Goal: Information Seeking & Learning: Check status

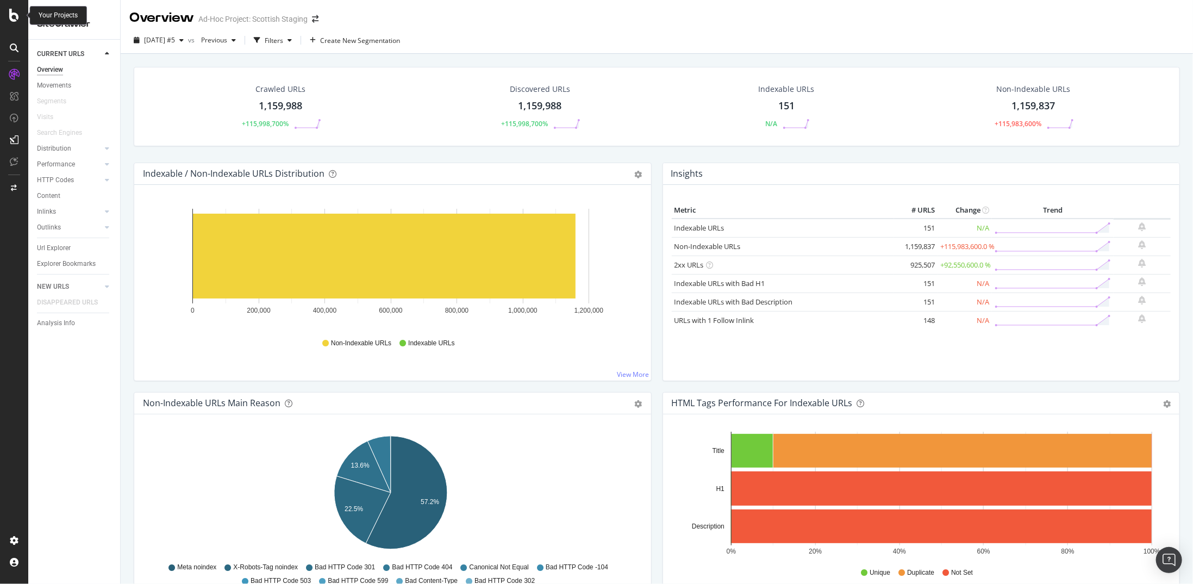
click at [18, 17] on icon at bounding box center [14, 15] width 10 height 13
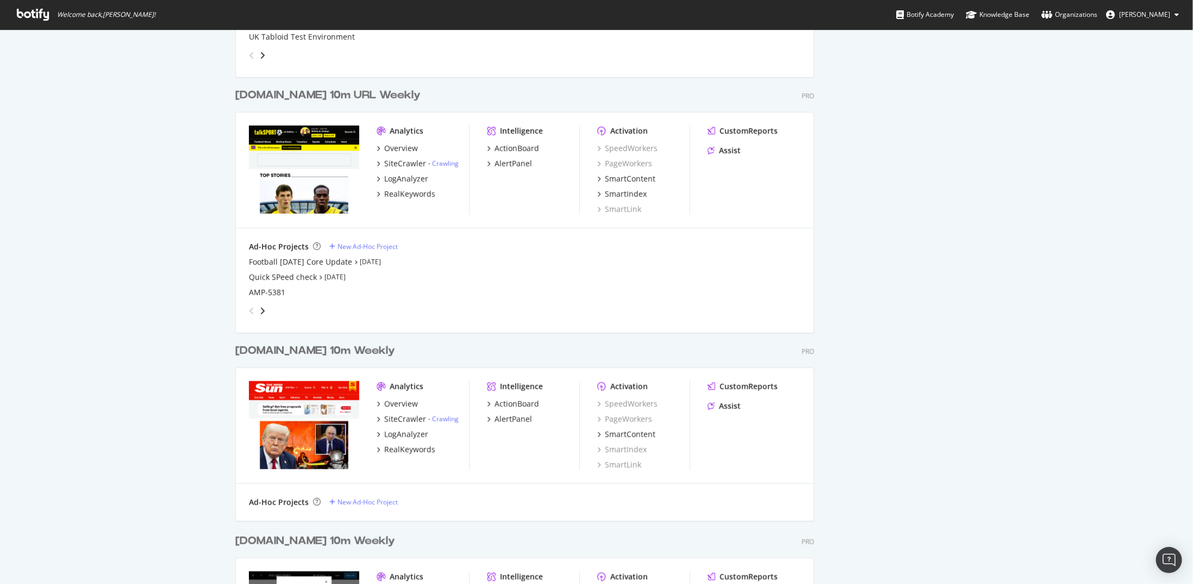
scroll to position [544, 0]
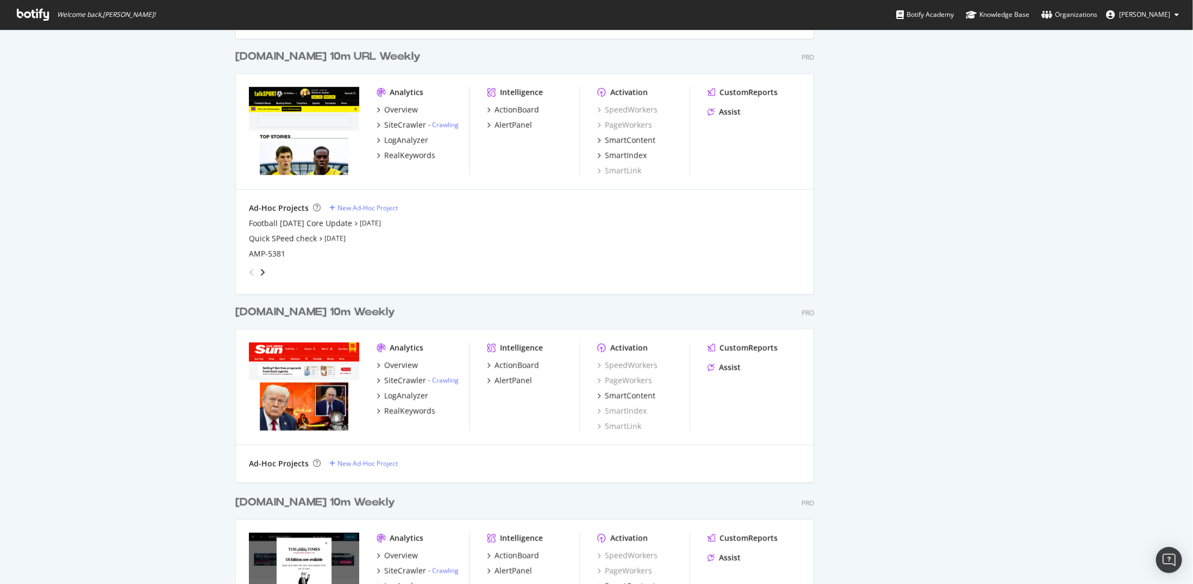
click at [305, 302] on div "[DOMAIN_NAME] 10m Weekly Pro Analytics Overview SiteCrawler - Crawling LogAnaly…" at bounding box center [529, 386] width 588 height 190
click at [303, 316] on div "[DOMAIN_NAME] 10m Weekly" at bounding box center [315, 312] width 160 height 16
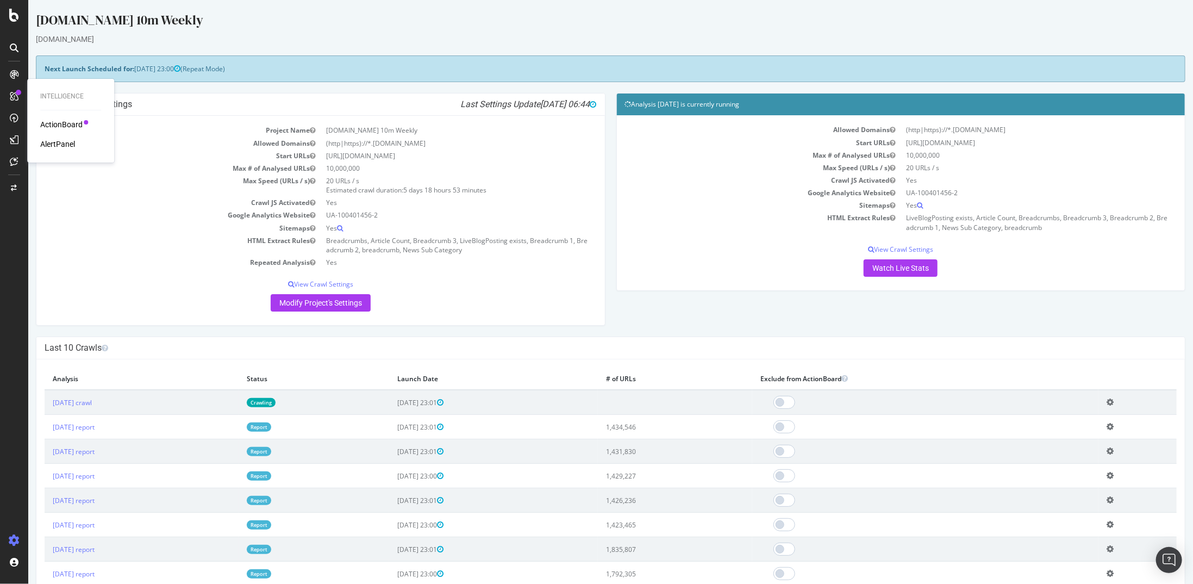
click at [74, 143] on div "AlertPanel" at bounding box center [57, 144] width 35 height 11
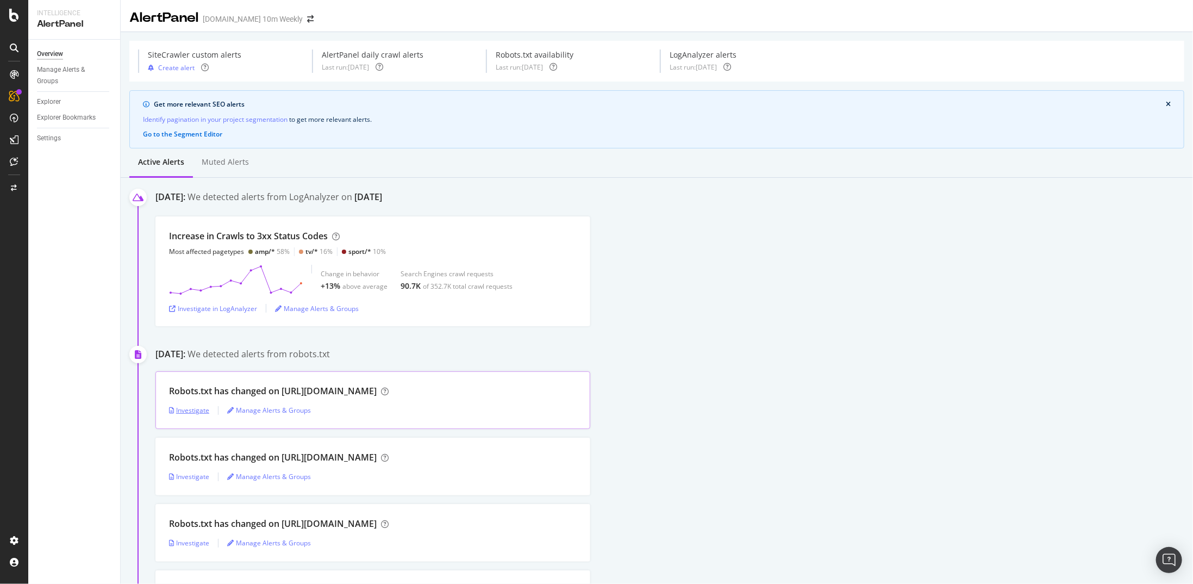
click at [196, 409] on div "Investigate" at bounding box center [189, 410] width 40 height 9
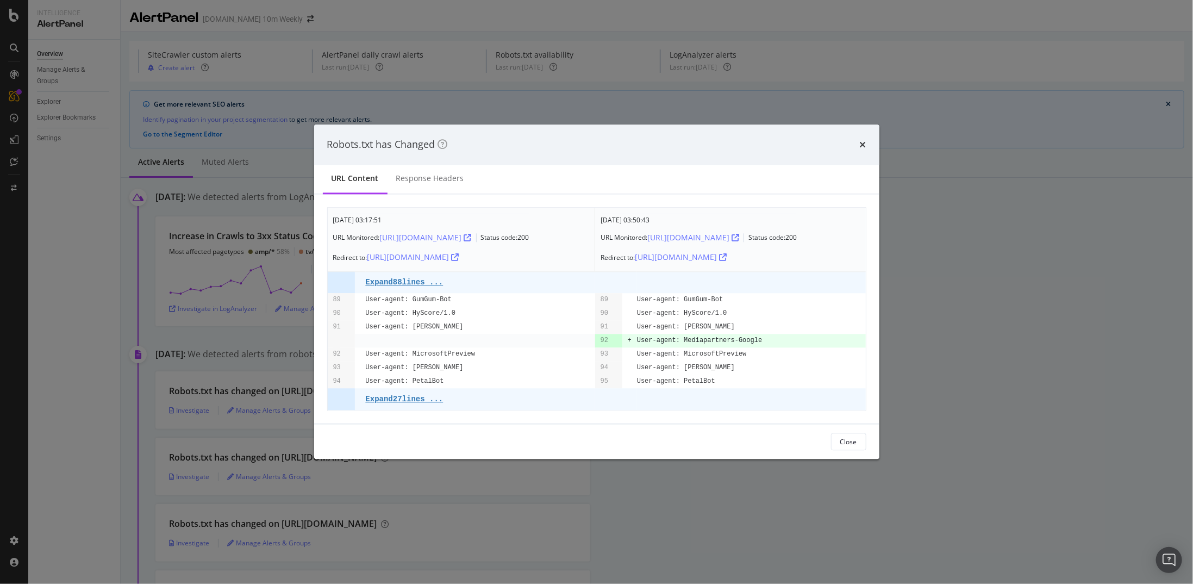
click at [720, 477] on div "Robots.txt has Changed URL Content Response Headers [DATE] 03:17:51 URL Monitor…" at bounding box center [596, 292] width 1193 height 584
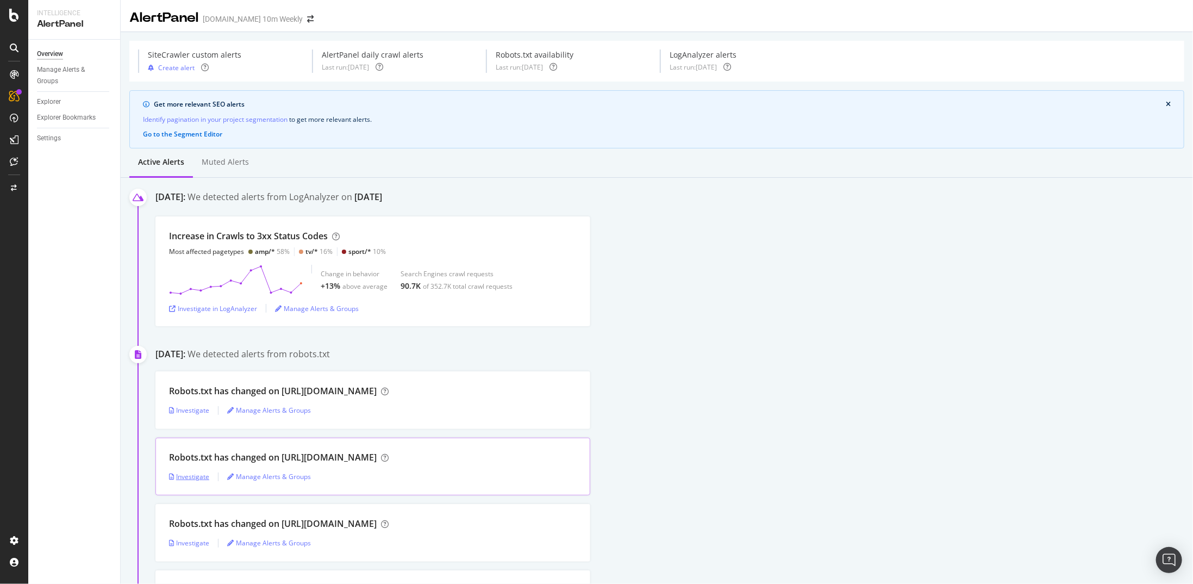
click at [194, 477] on div "Investigate" at bounding box center [189, 476] width 40 height 9
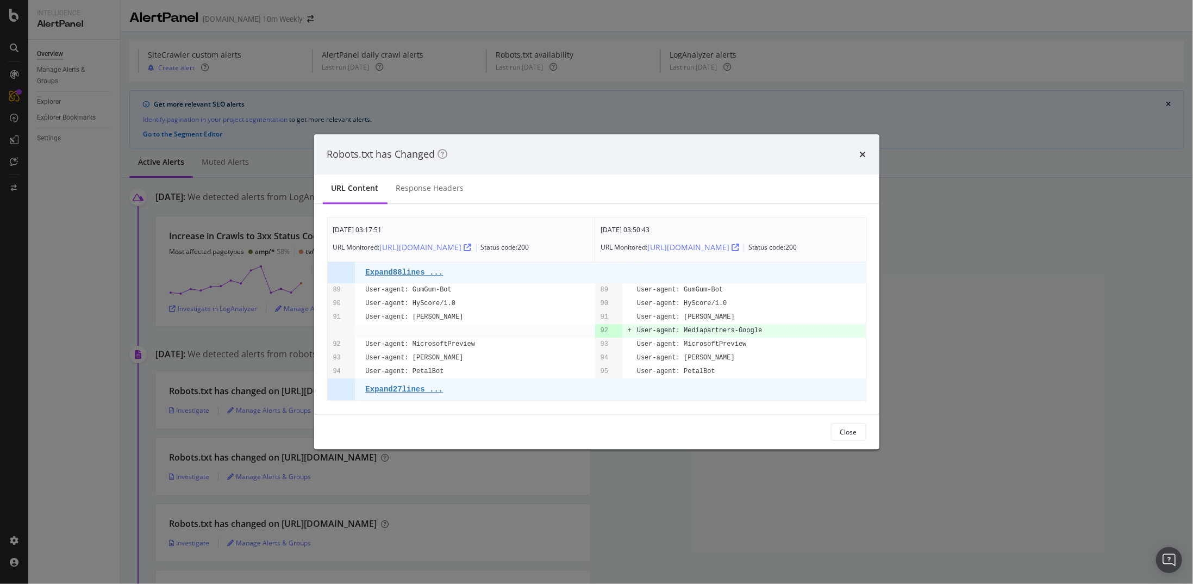
click at [724, 467] on div "Robots.txt has Changed URL Content Response Headers [DATE] 03:17:51 URL Monitor…" at bounding box center [596, 292] width 1193 height 584
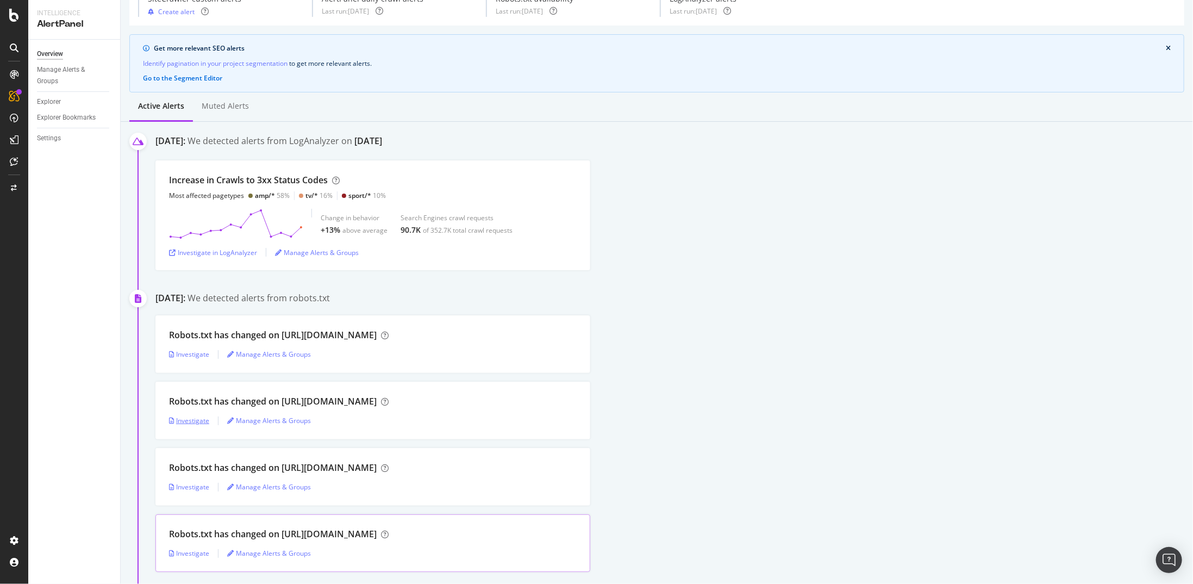
scroll to position [163, 0]
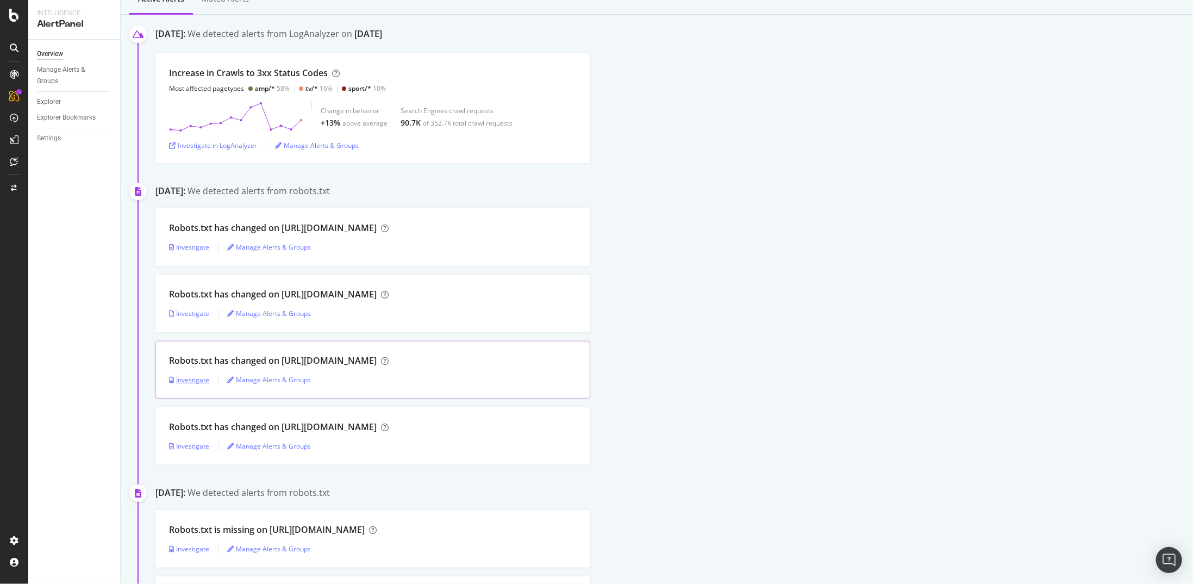
click at [195, 380] on div "Investigate" at bounding box center [189, 379] width 40 height 9
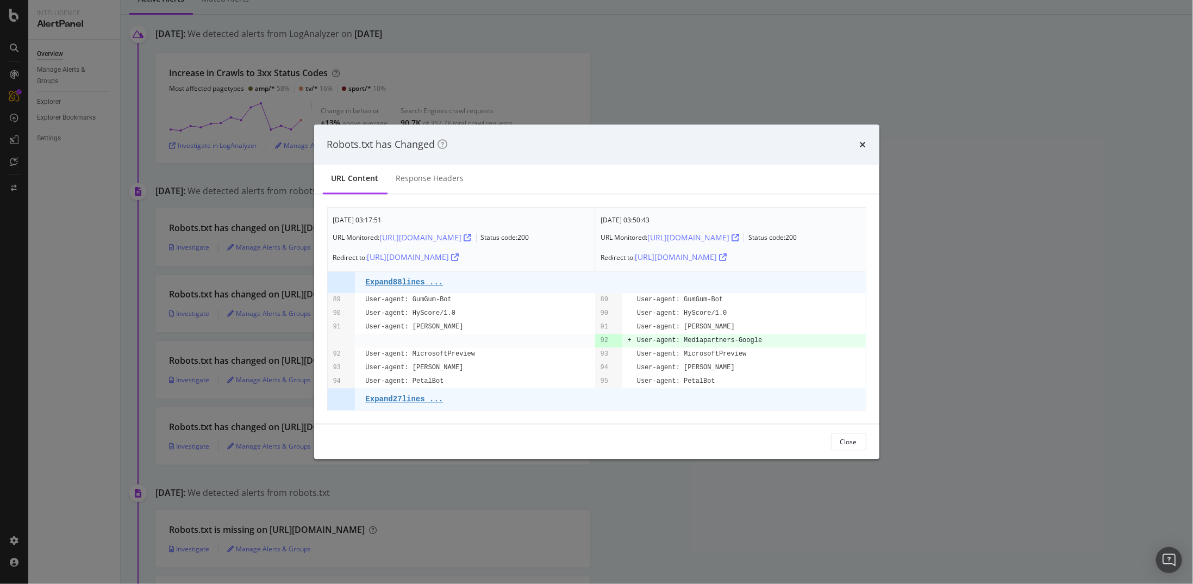
click at [821, 414] on div "[DATE] 03:17:51 URL Monitored: [URL][DOMAIN_NAME] Status code: 200 Redirect to:…" at bounding box center [596, 309] width 565 height 230
click at [701, 479] on div "Robots.txt has Changed URL Content Response Headers [DATE] 03:17:51 URL Monitor…" at bounding box center [596, 292] width 1193 height 584
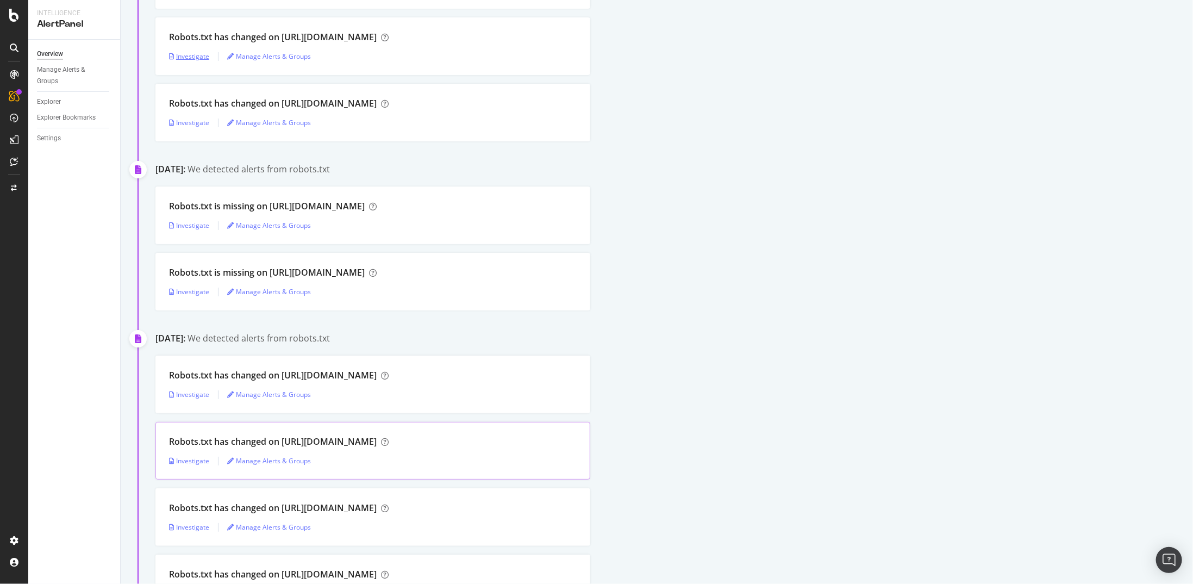
scroll to position [489, 0]
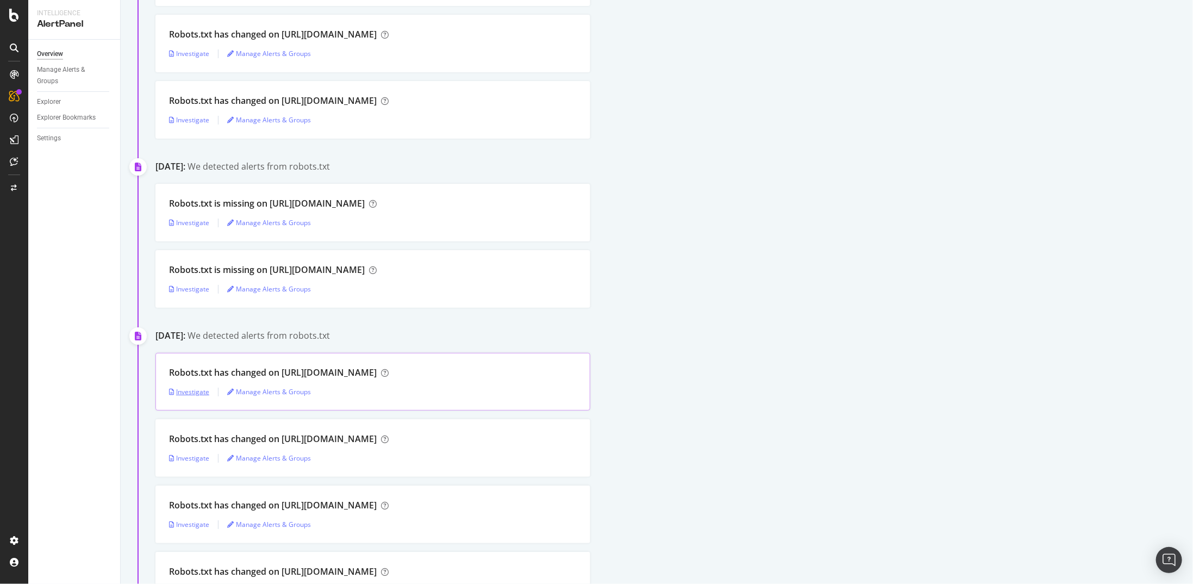
click at [186, 394] on div "Investigate" at bounding box center [189, 391] width 40 height 9
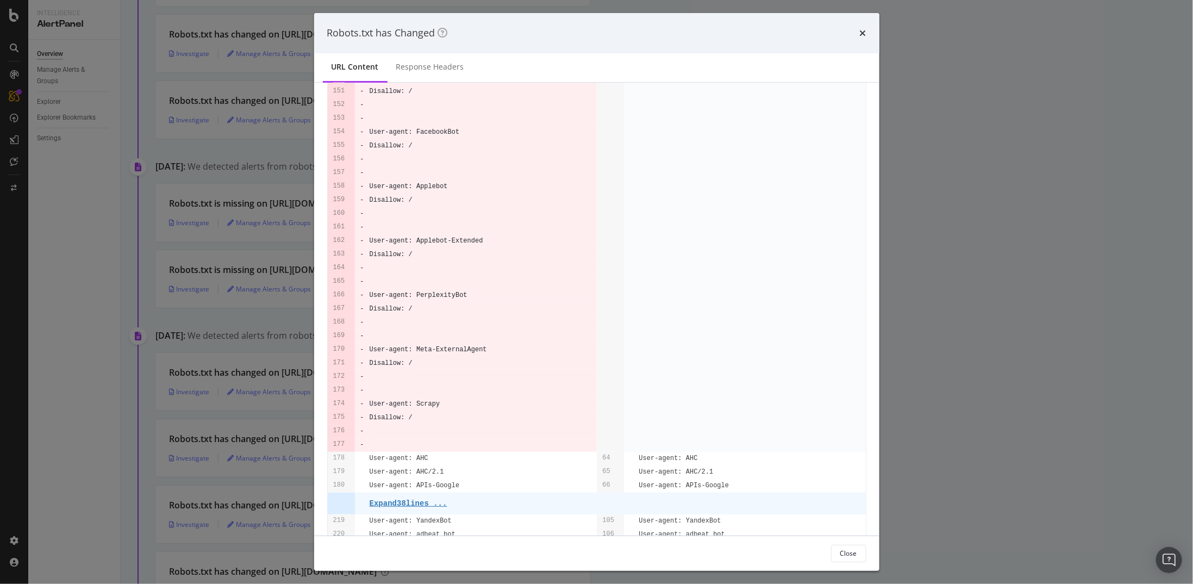
scroll to position [1632, 0]
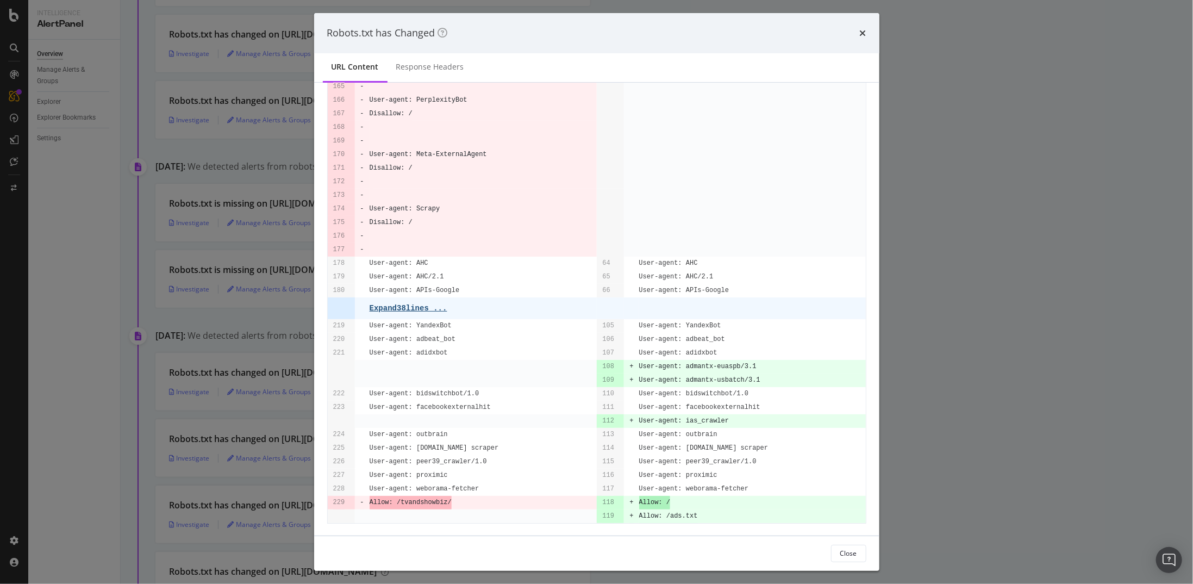
click at [433, 306] on pre "Expand 38 lines ..." at bounding box center [409, 308] width 78 height 9
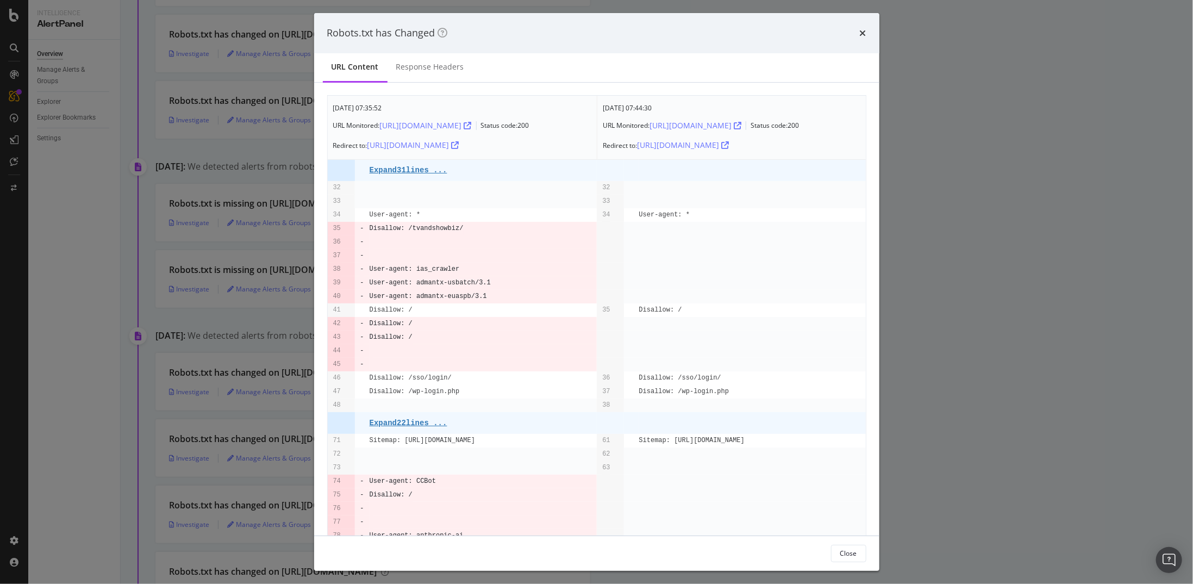
scroll to position [0, 0]
drag, startPoint x: 987, startPoint y: 283, endPoint x: 915, endPoint y: 269, distance: 73.0
click at [987, 283] on div "Robots.txt has Changed URL Content Response Headers [DATE] 07:35:52 URL Monitor…" at bounding box center [596, 292] width 1193 height 584
